Goal: Task Accomplishment & Management: Complete application form

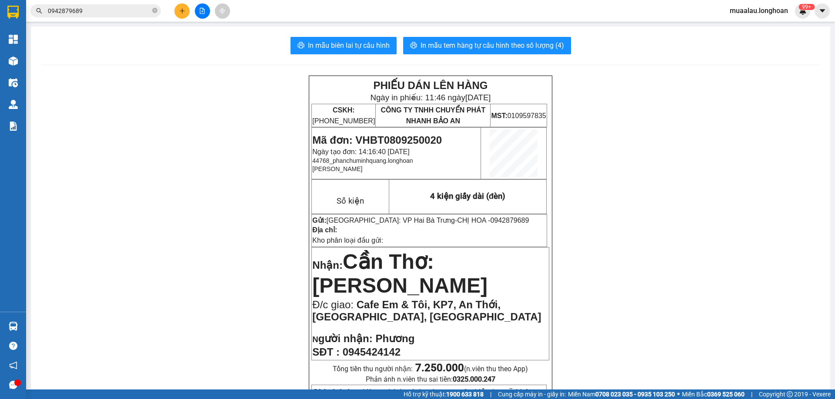
scroll to position [472, 0]
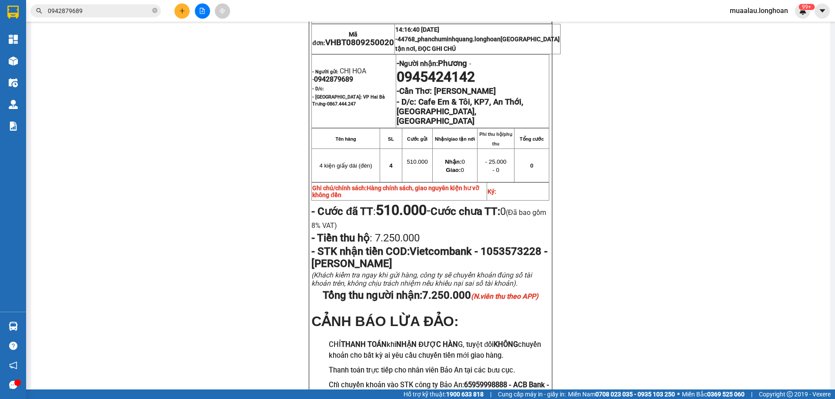
click at [87, 12] on input "0942879689" at bounding box center [99, 11] width 103 height 10
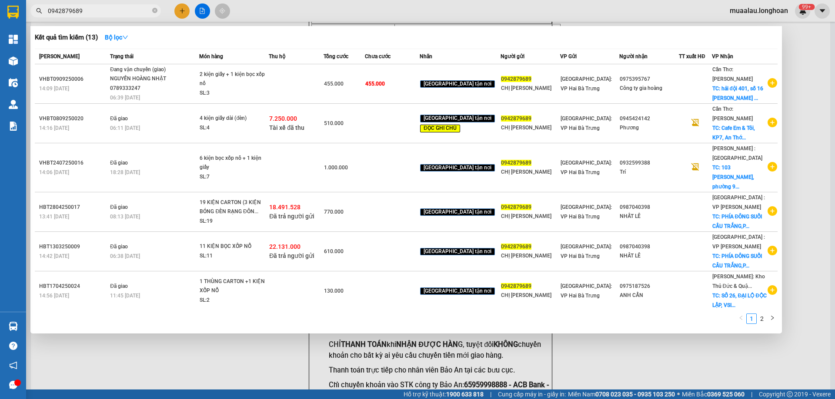
click at [87, 12] on input "0942879689" at bounding box center [99, 11] width 103 height 10
paste input "HNHD1409250002"
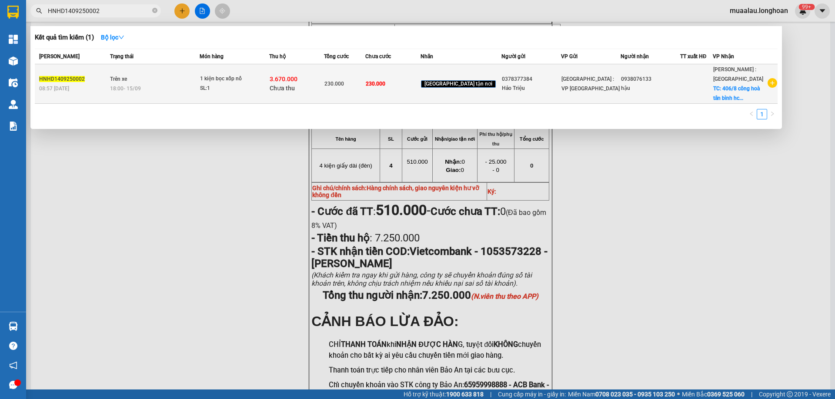
type input "HNHD1409250002"
click at [126, 79] on span "Trên xe" at bounding box center [118, 79] width 17 height 6
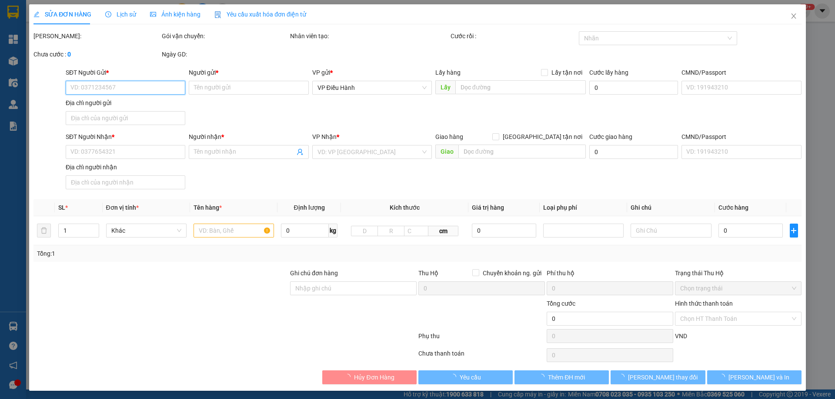
type input "0378377384"
type input "Hảo Triệu"
type input "0938076133"
type input "hậu"
checkbox input "true"
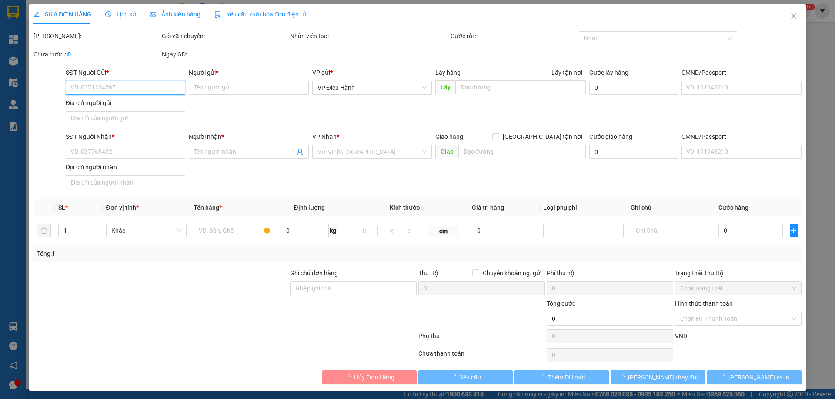
type input "406/8 công hoà tân bình hcm"
type input "HÀNG DỄ VỠ, ĐÃ BÁO KHÁCH GỬI BỂ VỠ KO ĐỀN"
type input "230.000"
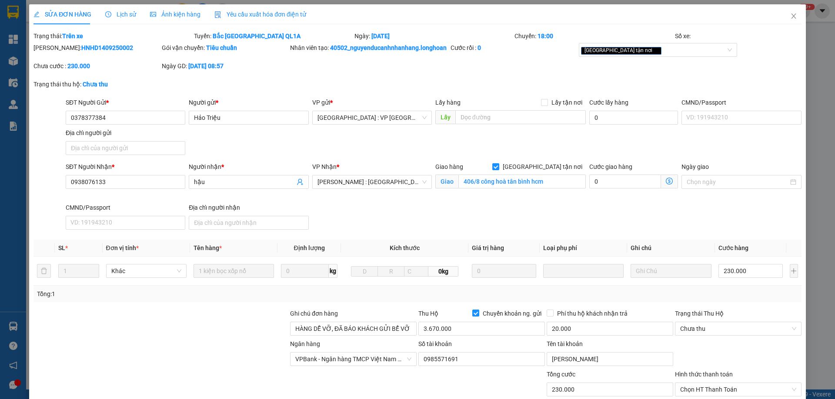
click at [115, 16] on span "Lịch sử" at bounding box center [120, 14] width 31 height 7
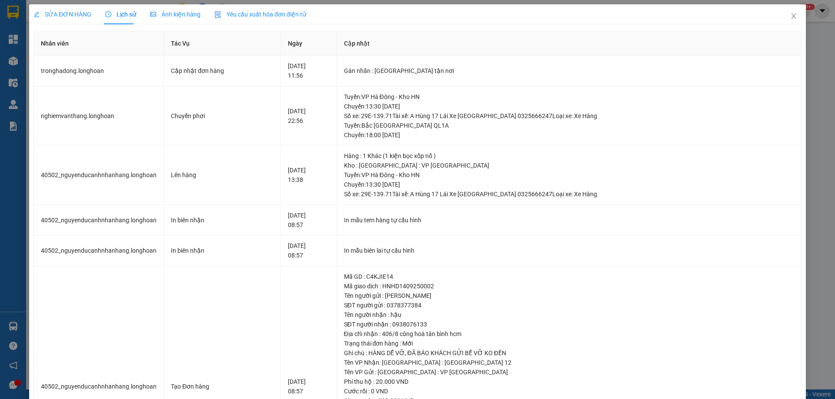
click at [63, 15] on span "SỬA ĐƠN HÀNG" at bounding box center [62, 14] width 58 height 7
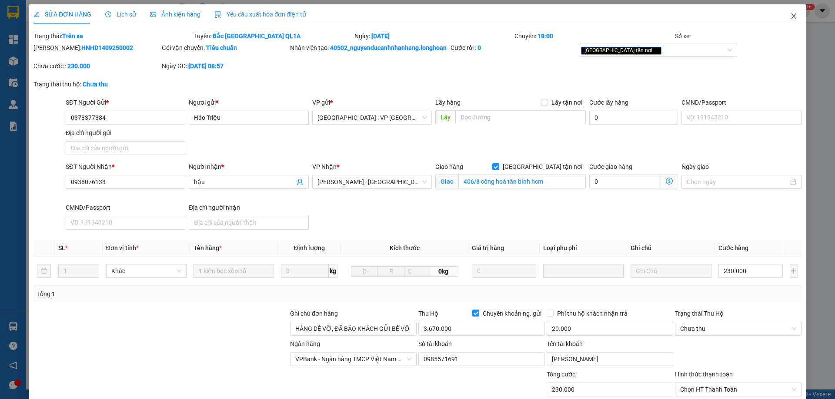
click at [790, 18] on icon "close" at bounding box center [793, 16] width 7 height 7
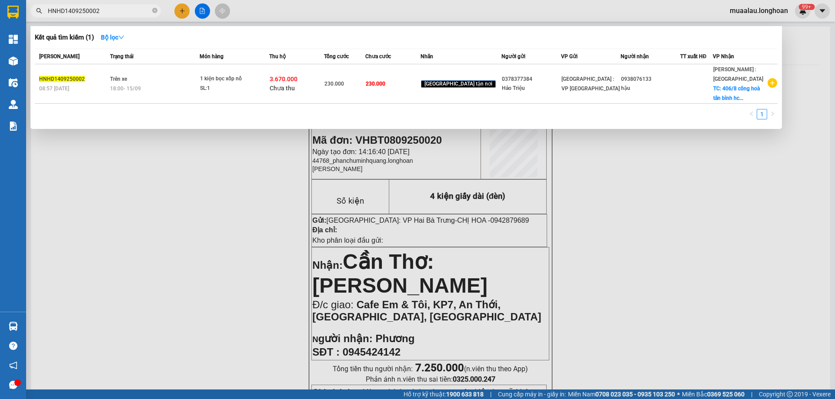
click at [116, 13] on input "HNHD1409250002" at bounding box center [99, 11] width 103 height 10
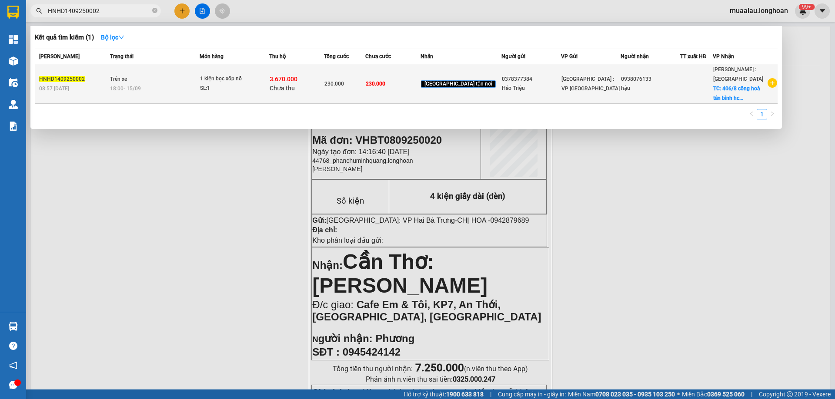
click at [127, 80] on span "Trên xe" at bounding box center [118, 79] width 17 height 6
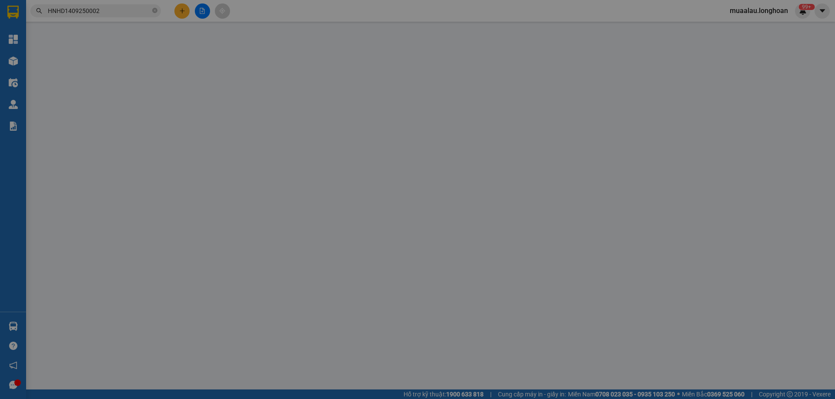
type input "0378377384"
type input "Hảo Triệu"
type input "0938076133"
type input "hậu"
checkbox input "true"
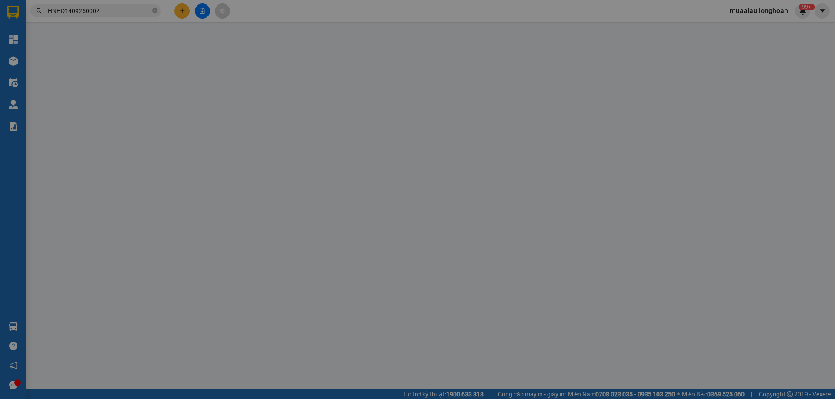
type input "406/8 công hoà tân bình hcm"
type input "HÀNG DỄ VỠ, ĐÃ BÁO KHÁCH GỬI BỂ VỠ KO ĐỀN"
type input "230.000"
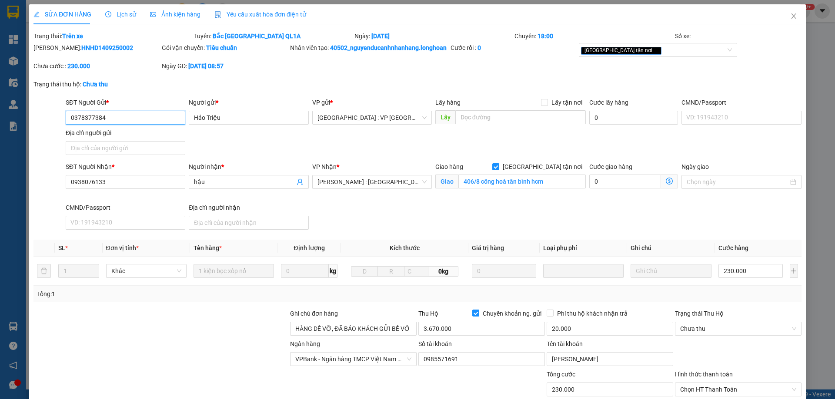
scroll to position [83, 0]
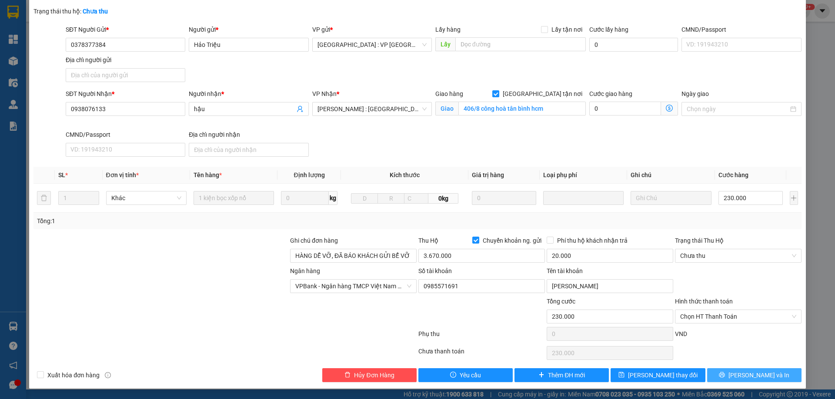
click at [742, 373] on span "[PERSON_NAME] và In" at bounding box center [758, 376] width 61 height 10
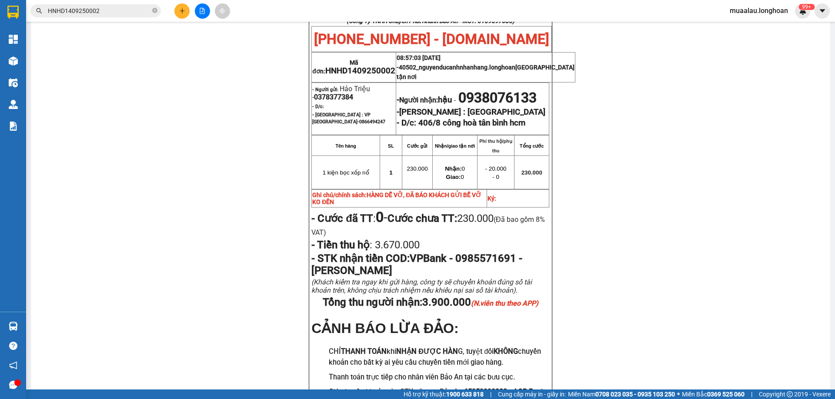
scroll to position [395, 0]
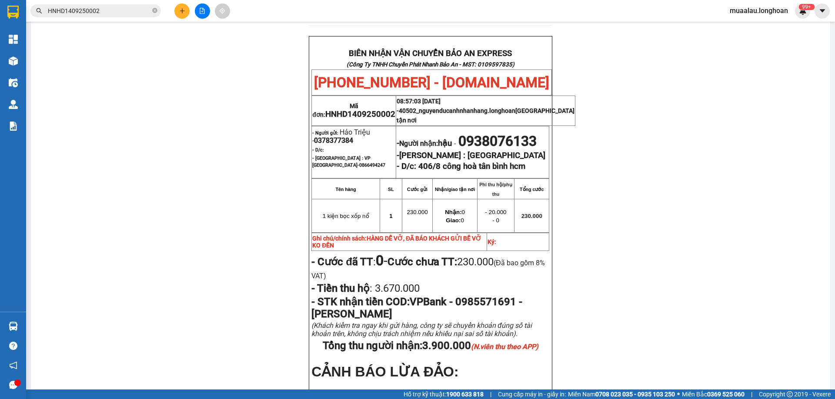
click at [107, 10] on input "HNHD1409250002" at bounding box center [99, 11] width 103 height 10
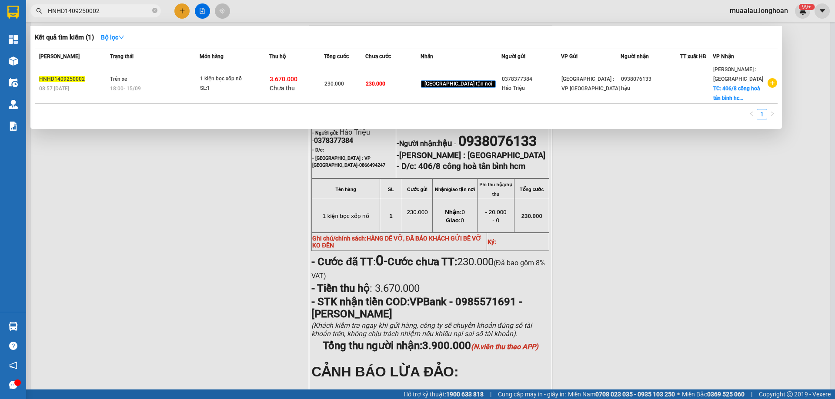
click at [107, 10] on input "HNHD1409250002" at bounding box center [99, 11] width 103 height 10
paste input "VPHM0609250024"
click at [104, 7] on input "VPHM0609250024" at bounding box center [99, 11] width 103 height 10
paste input "0906249320"
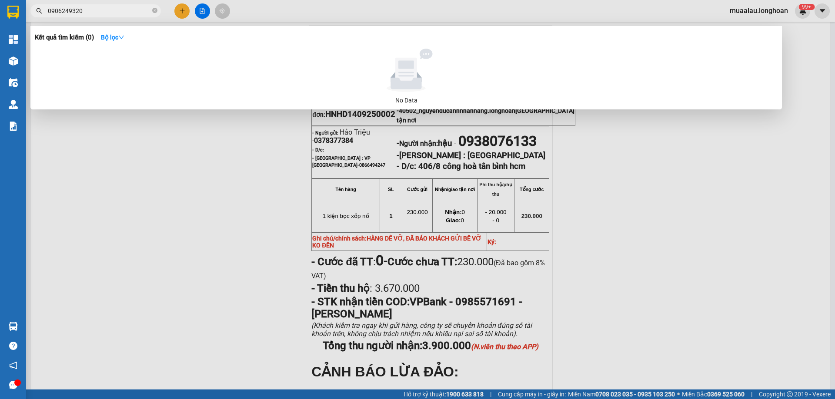
click at [87, 10] on input "0906249320" at bounding box center [99, 11] width 103 height 10
paste input "224304"
type input "0902243040"
click at [154, 11] on icon "close-circle" at bounding box center [154, 10] width 5 height 5
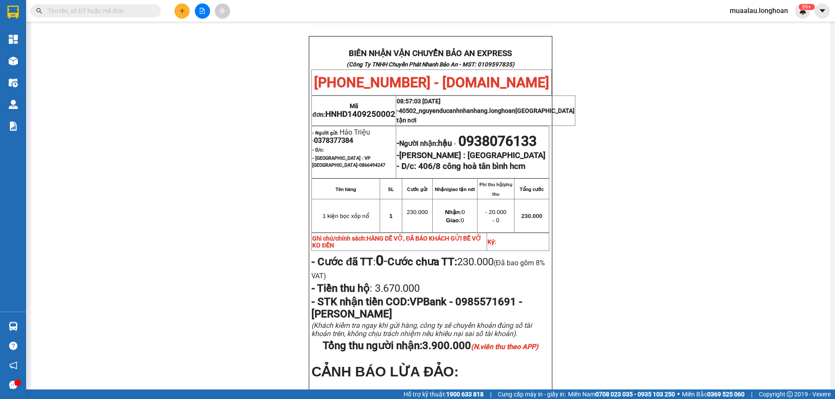
paste input "VPMD1009250036"
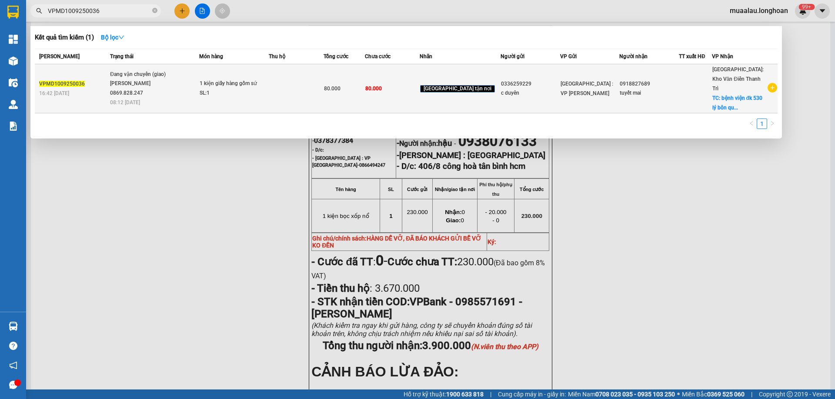
type input "VPMD1009250036"
click at [120, 77] on div "Đang vận chuyển (giao)" at bounding box center [142, 75] width 65 height 10
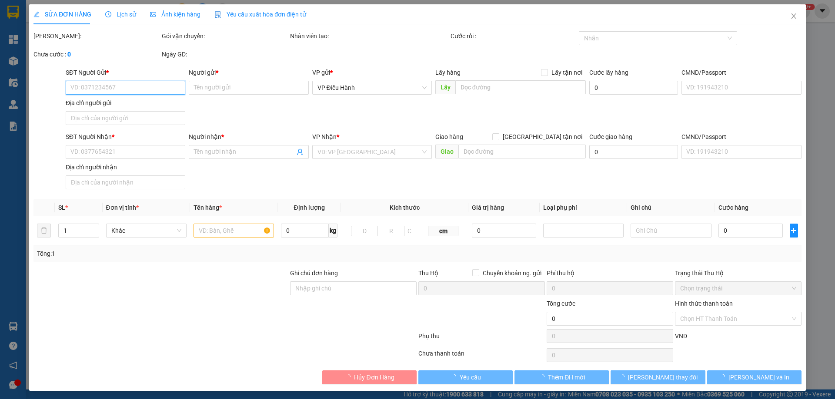
type input "0336259229"
type input "c duyên"
type input "0918827689"
type input "tuyết mai"
checkbox input "true"
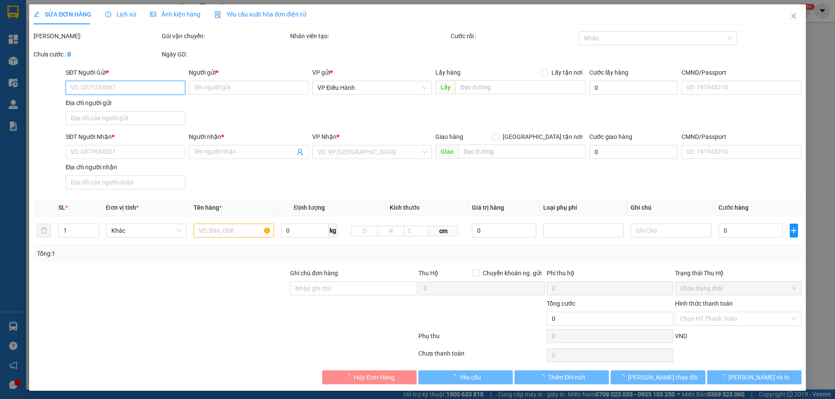
type input "bệnh viện đk 530 lý bôn quang trung [GEOGRAPHIC_DATA]"
type input "hàng ko đồng kiểm giao nguyên kiện hư vỡ k đền ( đã báo khách gửi )"
type input "80.000"
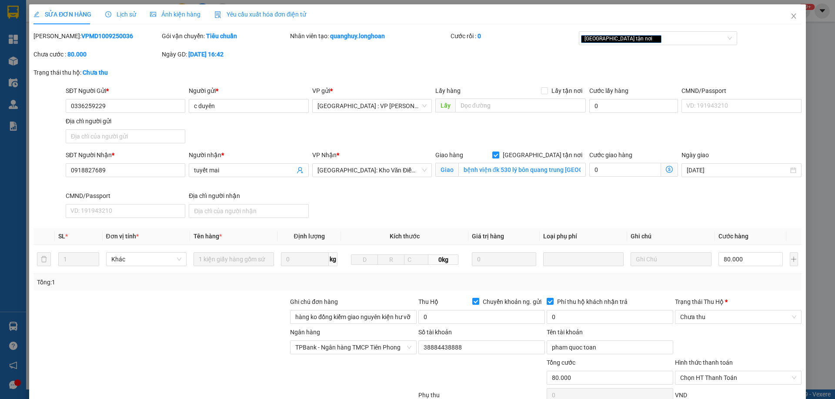
click at [126, 15] on span "Lịch sử" at bounding box center [120, 14] width 31 height 7
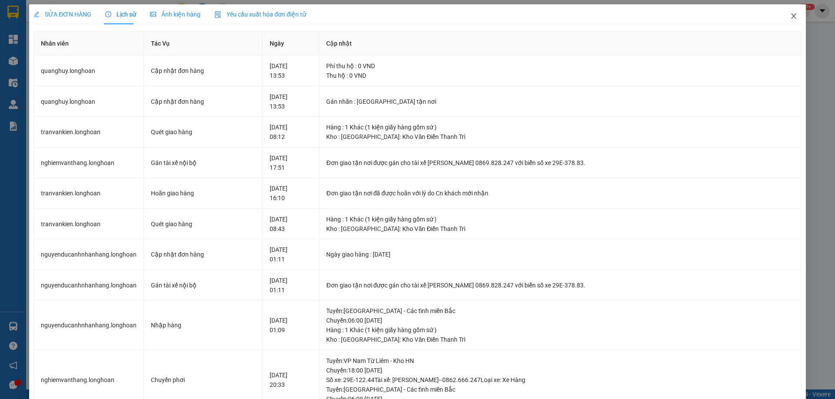
click at [790, 15] on icon "close" at bounding box center [793, 16] width 7 height 7
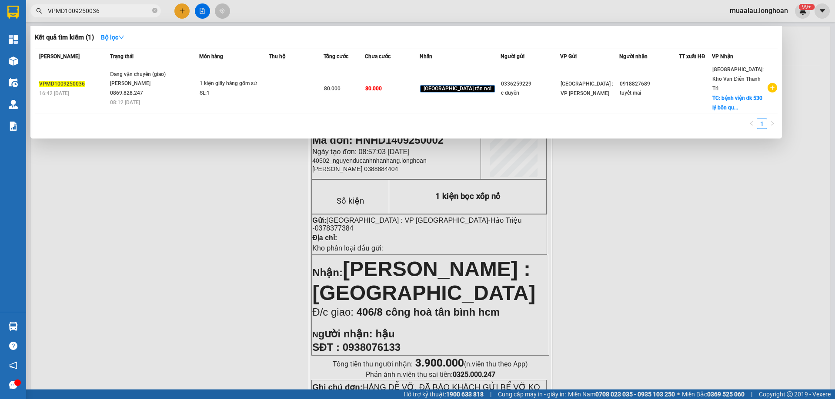
click at [121, 9] on input "VPMD1009250036" at bounding box center [99, 11] width 103 height 10
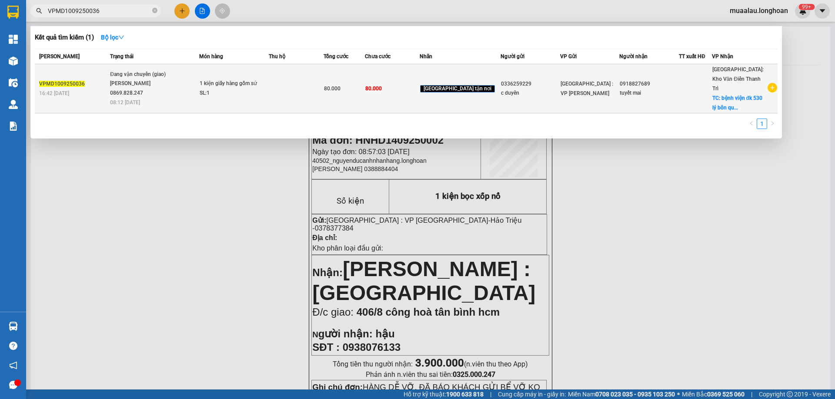
click at [105, 82] on div "VPMD1009250036" at bounding box center [73, 84] width 68 height 9
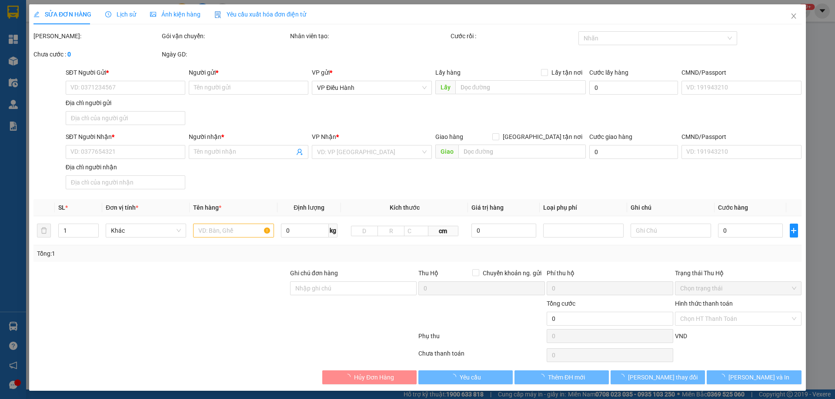
type input "0336259229"
type input "c duyên"
type input "0918827689"
type input "tuyết mai"
checkbox input "true"
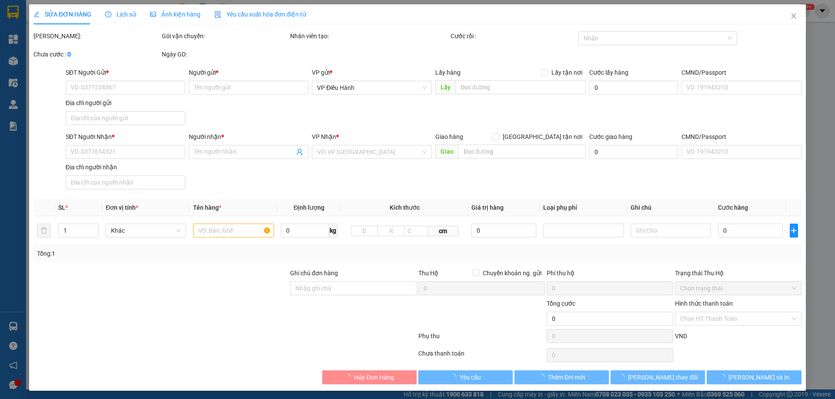
type input "bệnh viện đk 530 lý bôn quang trung [GEOGRAPHIC_DATA]"
type input "hàng ko đồng kiểm giao nguyên kiện hư vỡ k đền ( đã báo khách gửi )"
type input "80.000"
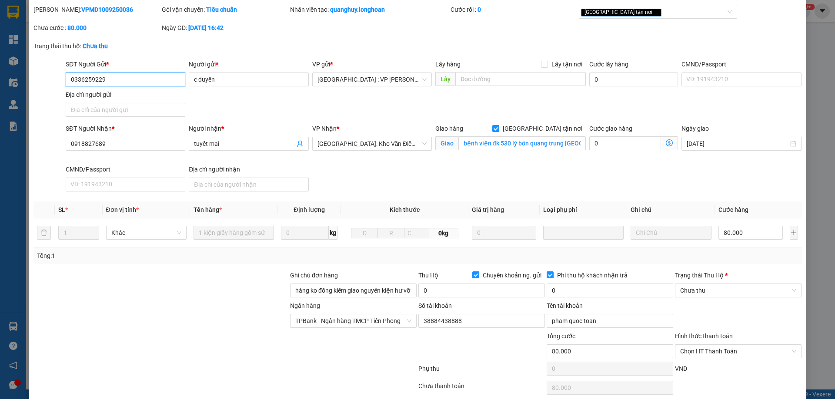
scroll to position [61, 0]
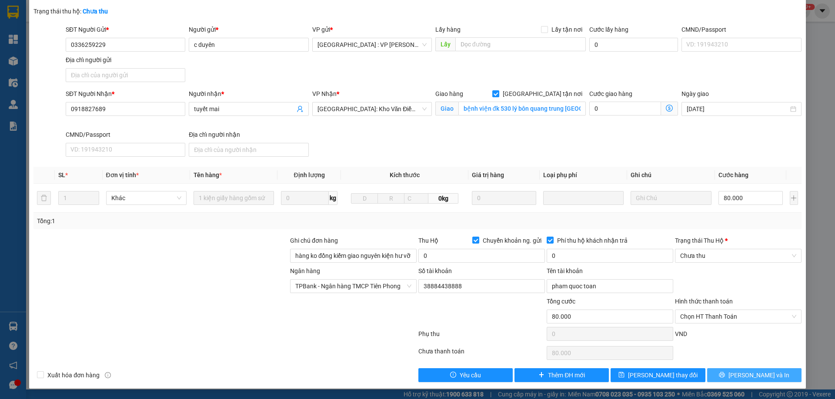
click at [725, 378] on icon "printer" at bounding box center [722, 376] width 6 height 6
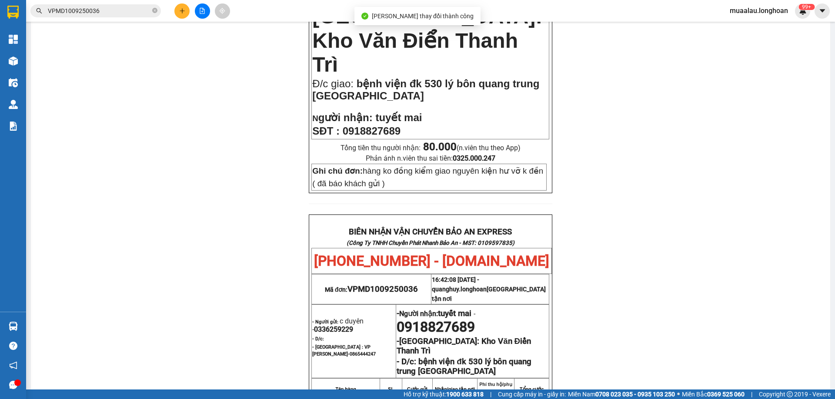
scroll to position [348, 0]
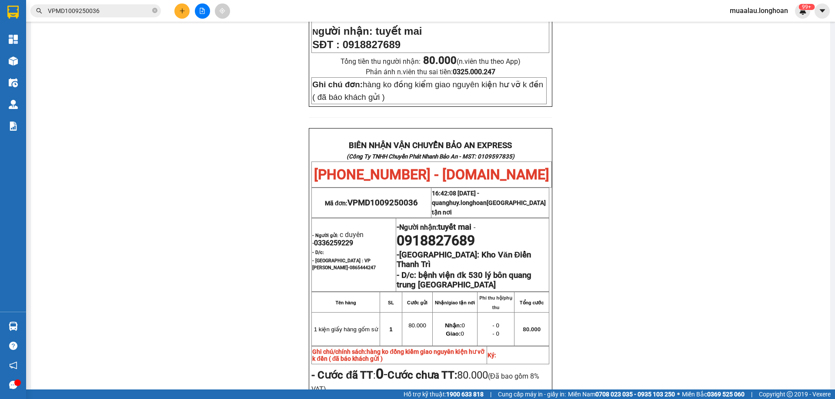
click at [333, 239] on span "0336259229" at bounding box center [333, 243] width 39 height 8
copy span "0336259229"
click at [361, 198] on span "VPMD1009250036" at bounding box center [382, 203] width 70 height 10
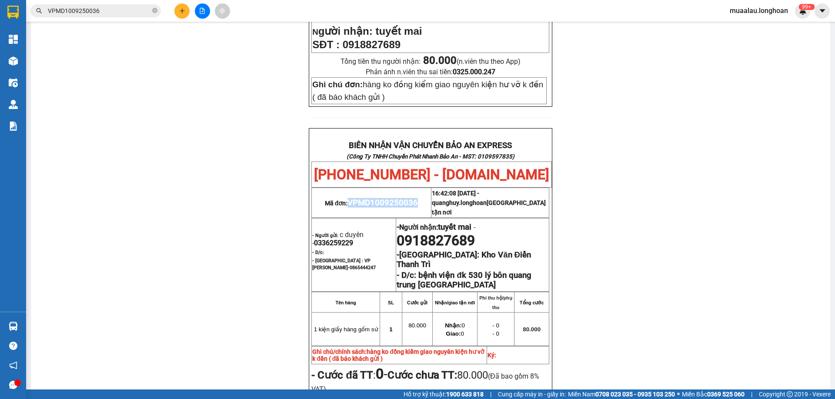
copy span "VPMD1009250036"
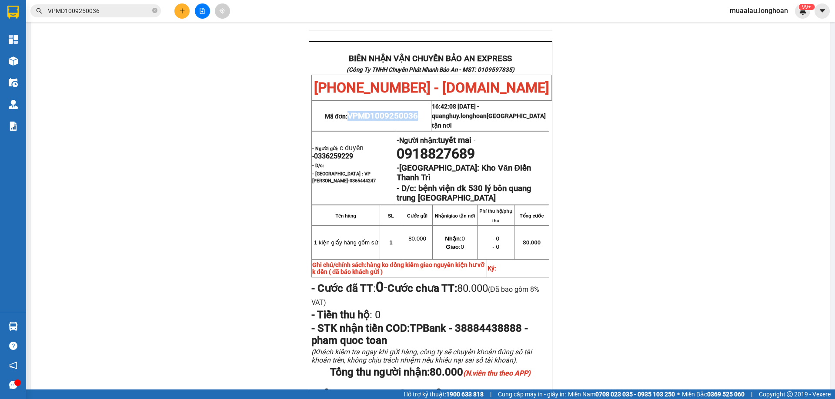
scroll to position [304, 0]
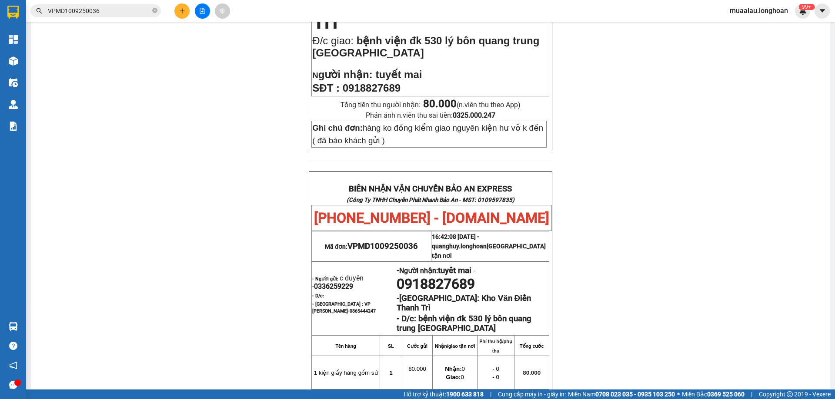
click at [108, 12] on input "VPMD1009250036" at bounding box center [99, 11] width 103 height 10
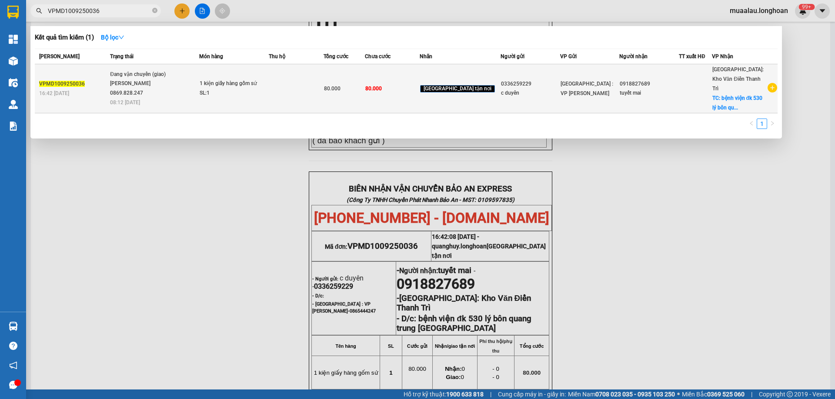
click at [102, 96] on td "VPMD1009250036 16:42 [DATE]" at bounding box center [71, 88] width 73 height 49
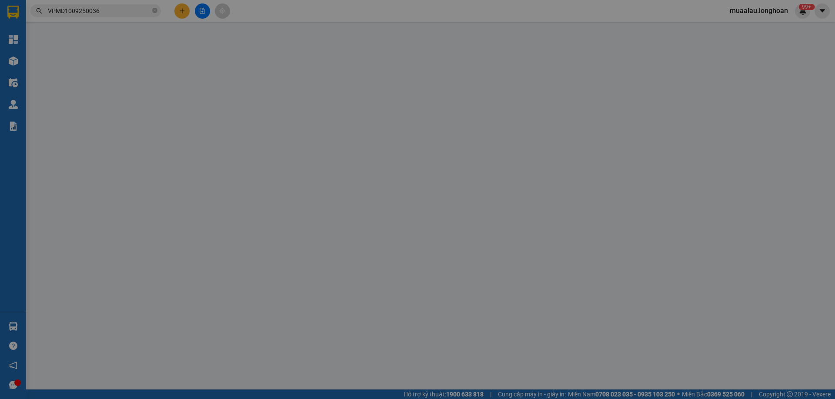
type input "0336259229"
type input "c duyên"
type input "0918827689"
type input "tuyết mai"
checkbox input "true"
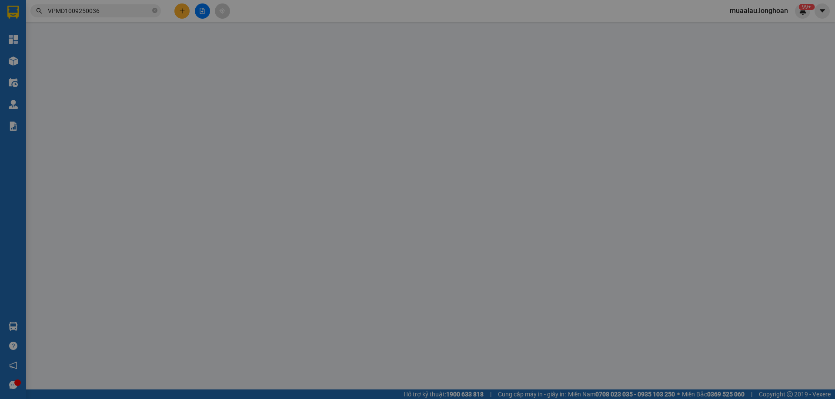
type input "bệnh viện đk 530 lý bôn quang trung [GEOGRAPHIC_DATA]"
type input "hàng ko đồng kiểm giao nguyên kiện hư vỡ k đền ( đã báo khách gửi )"
type input "80.000"
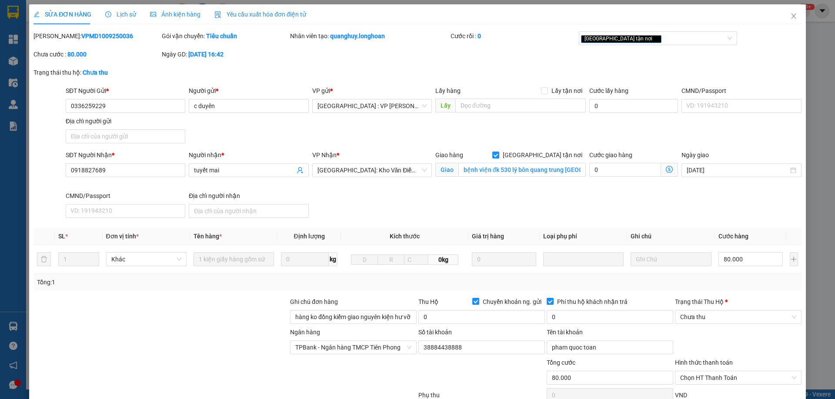
click at [123, 16] on span "Lịch sử" at bounding box center [120, 14] width 31 height 7
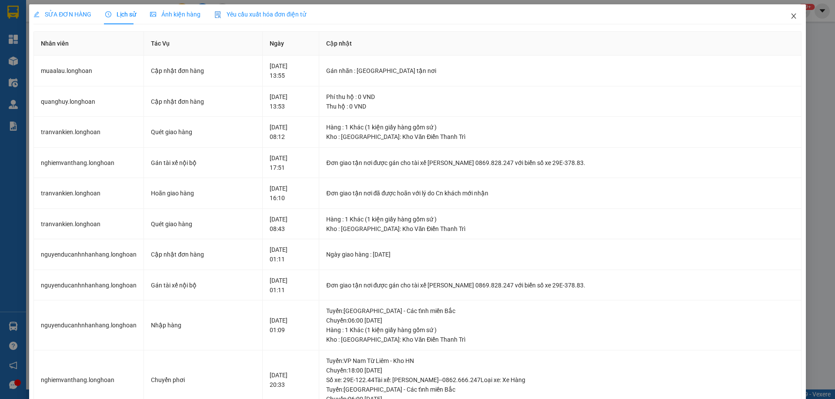
click at [791, 18] on icon "close" at bounding box center [793, 15] width 5 height 5
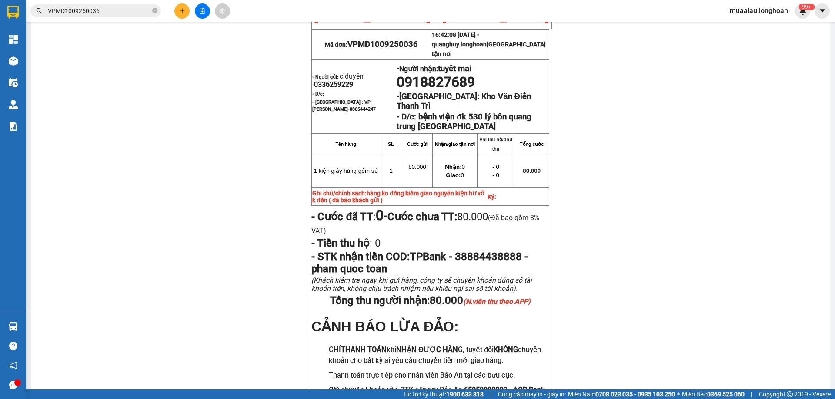
scroll to position [522, 0]
